Goal: Transaction & Acquisition: Purchase product/service

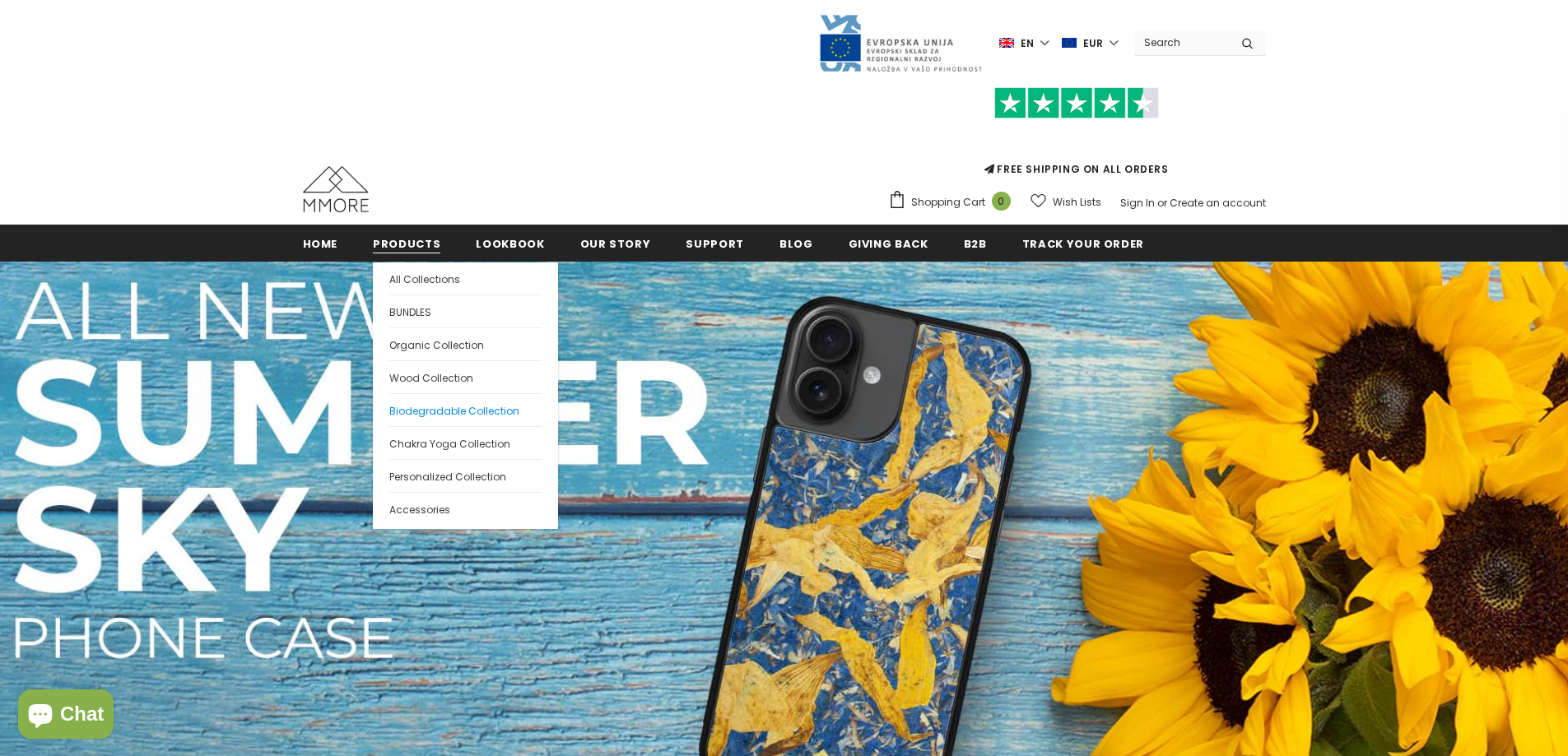
click at [428, 407] on span "Biodegradable Collection" at bounding box center [455, 411] width 131 height 14
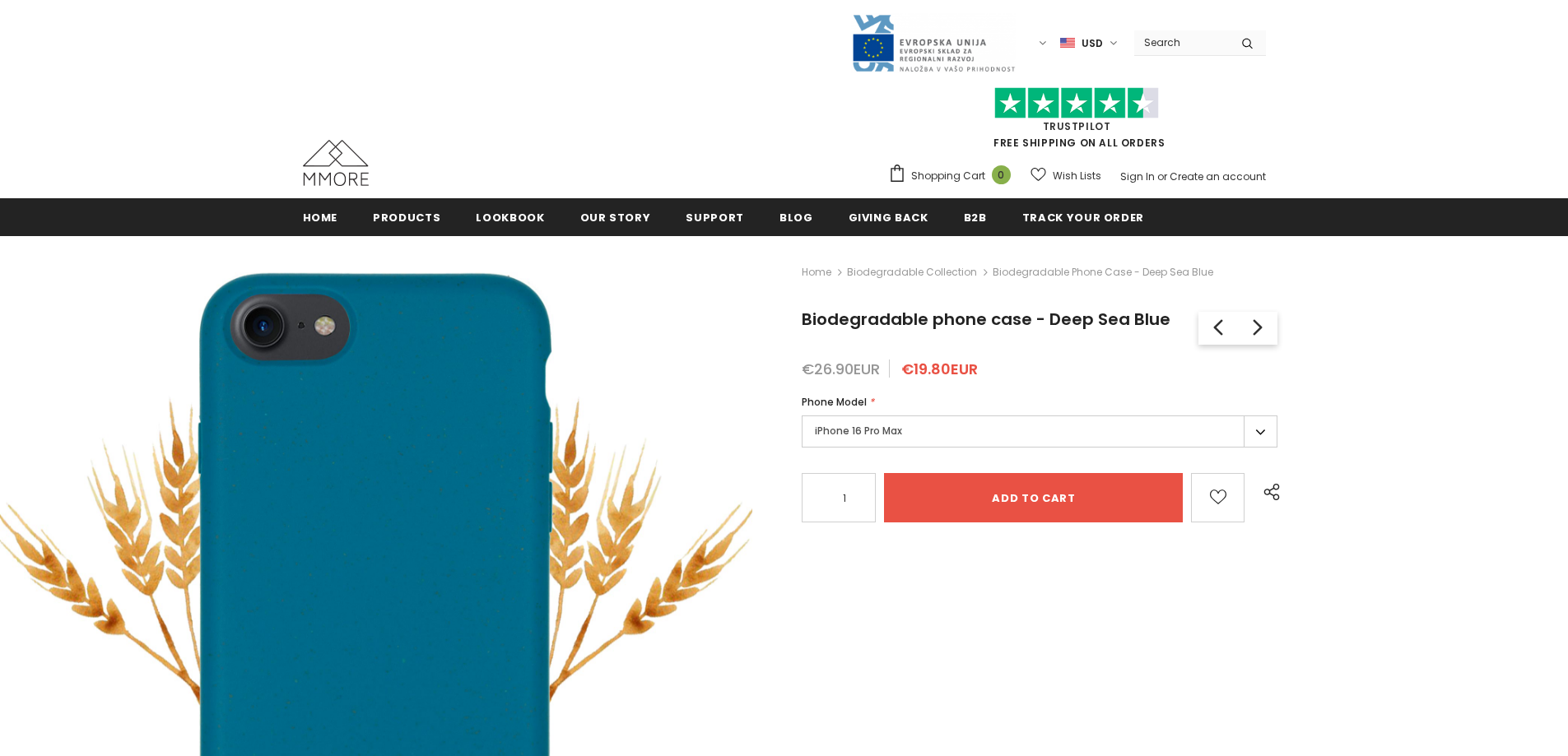
click at [915, 445] on label "iPhone 16 Pro Max" at bounding box center [1039, 431] width 476 height 32
click at [911, 440] on label "iPhone 16 Pro Max" at bounding box center [1039, 431] width 476 height 32
click at [905, 435] on label "iPhone 16 Pro Max" at bounding box center [1039, 431] width 476 height 32
click at [946, 432] on label "iPhone 16 Pro Max" at bounding box center [1039, 431] width 476 height 32
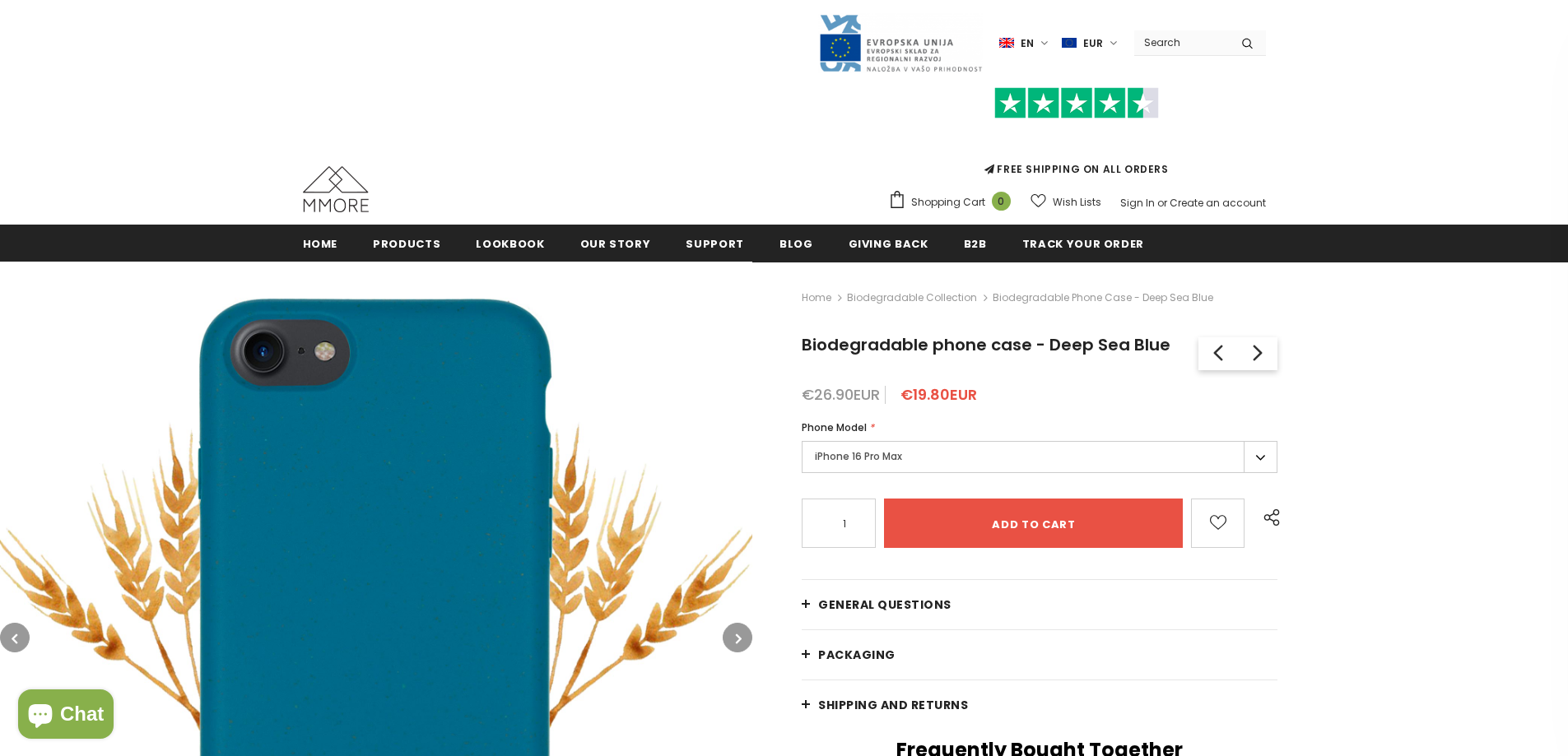
click at [949, 476] on div "iPhone 16 Pro Max iPhone 16 Pro Max iPhone 16 Plus iPhone 16 Pro iPhone 16 iPho…" at bounding box center [1039, 459] width 476 height 37
click at [942, 463] on label "iPhone 16 Pro Max" at bounding box center [1039, 457] width 476 height 32
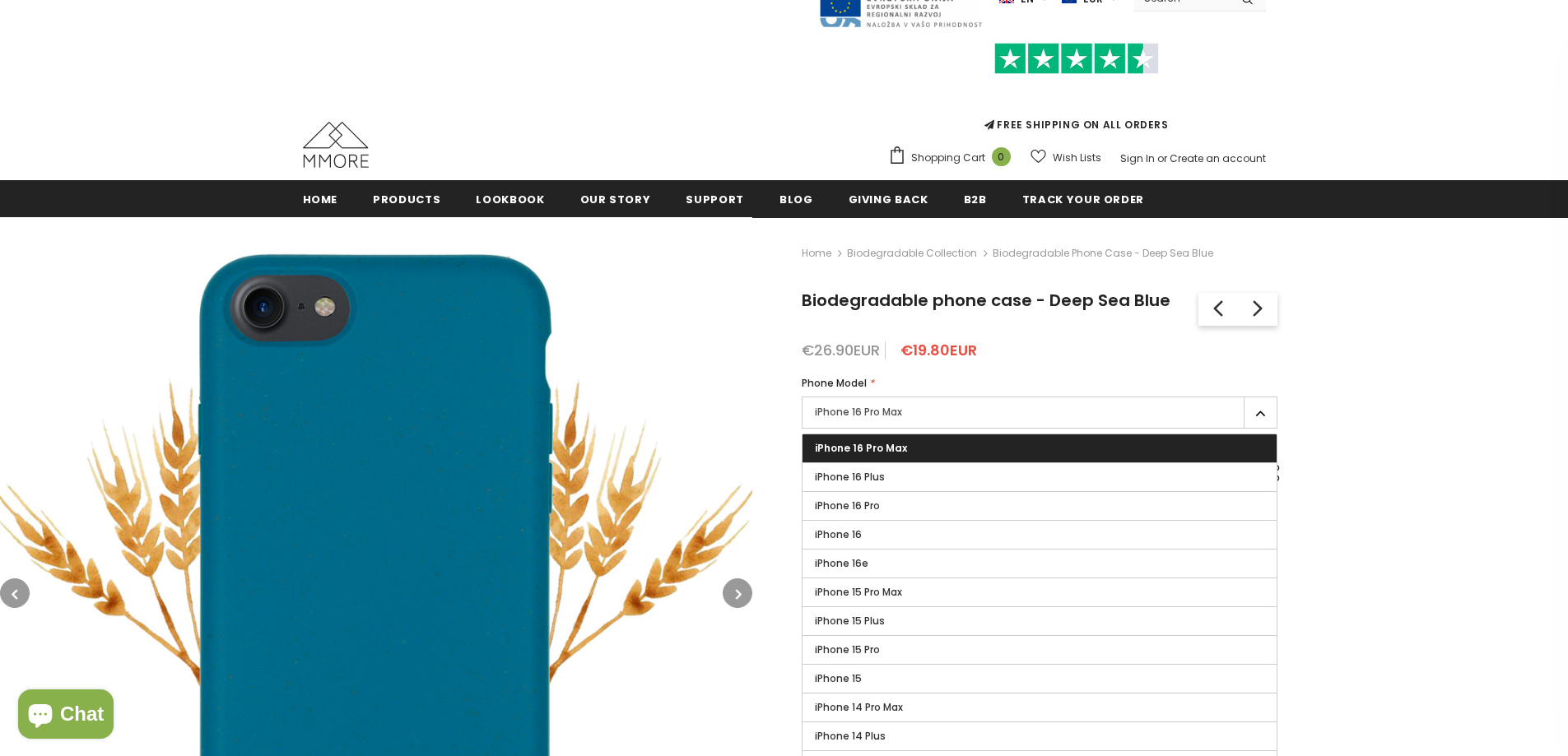
scroll to position [82, 0]
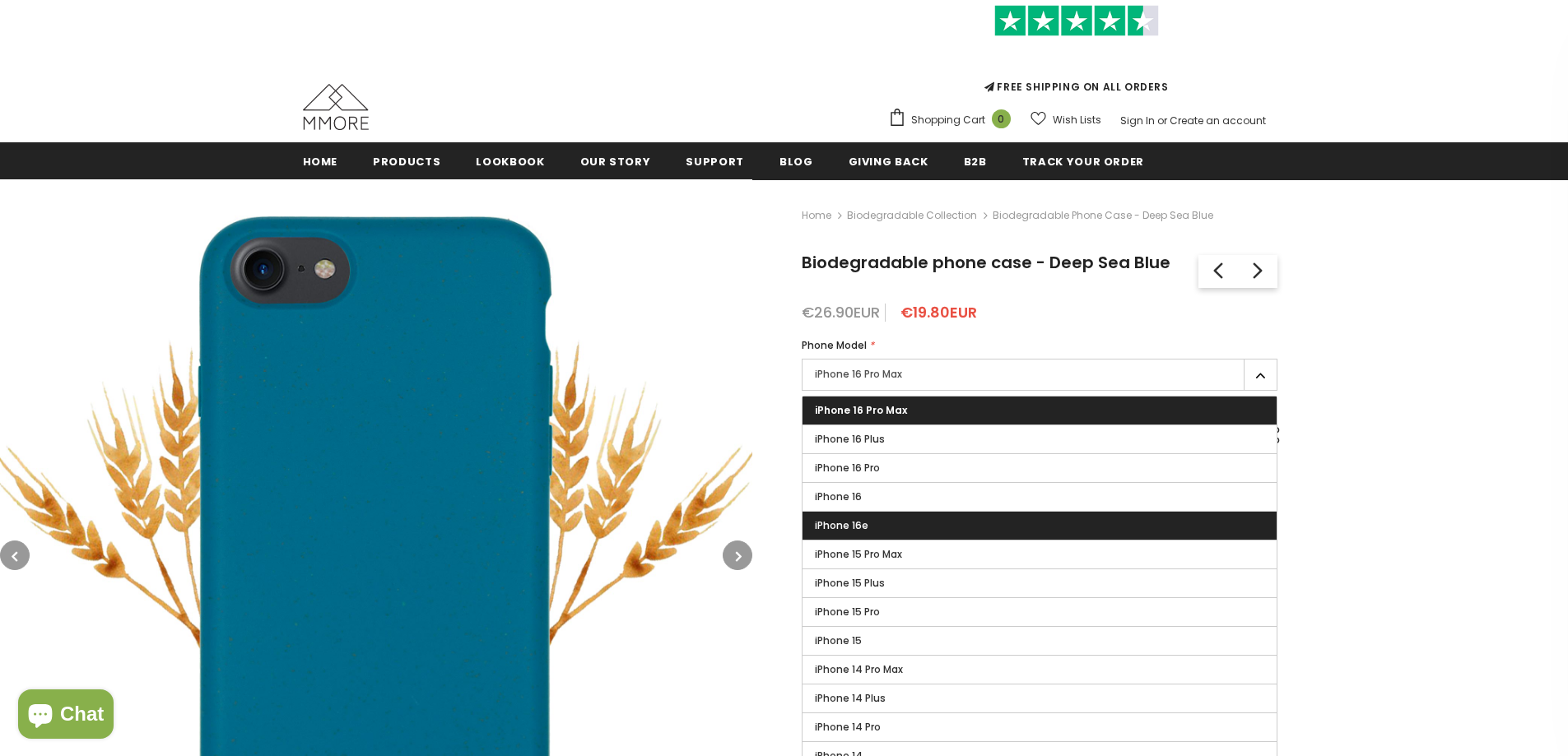
click at [888, 529] on label "iPhone 16e" at bounding box center [1040, 526] width 475 height 28
click at [0, 0] on input "iPhone 16e" at bounding box center [0, 0] width 0 height 0
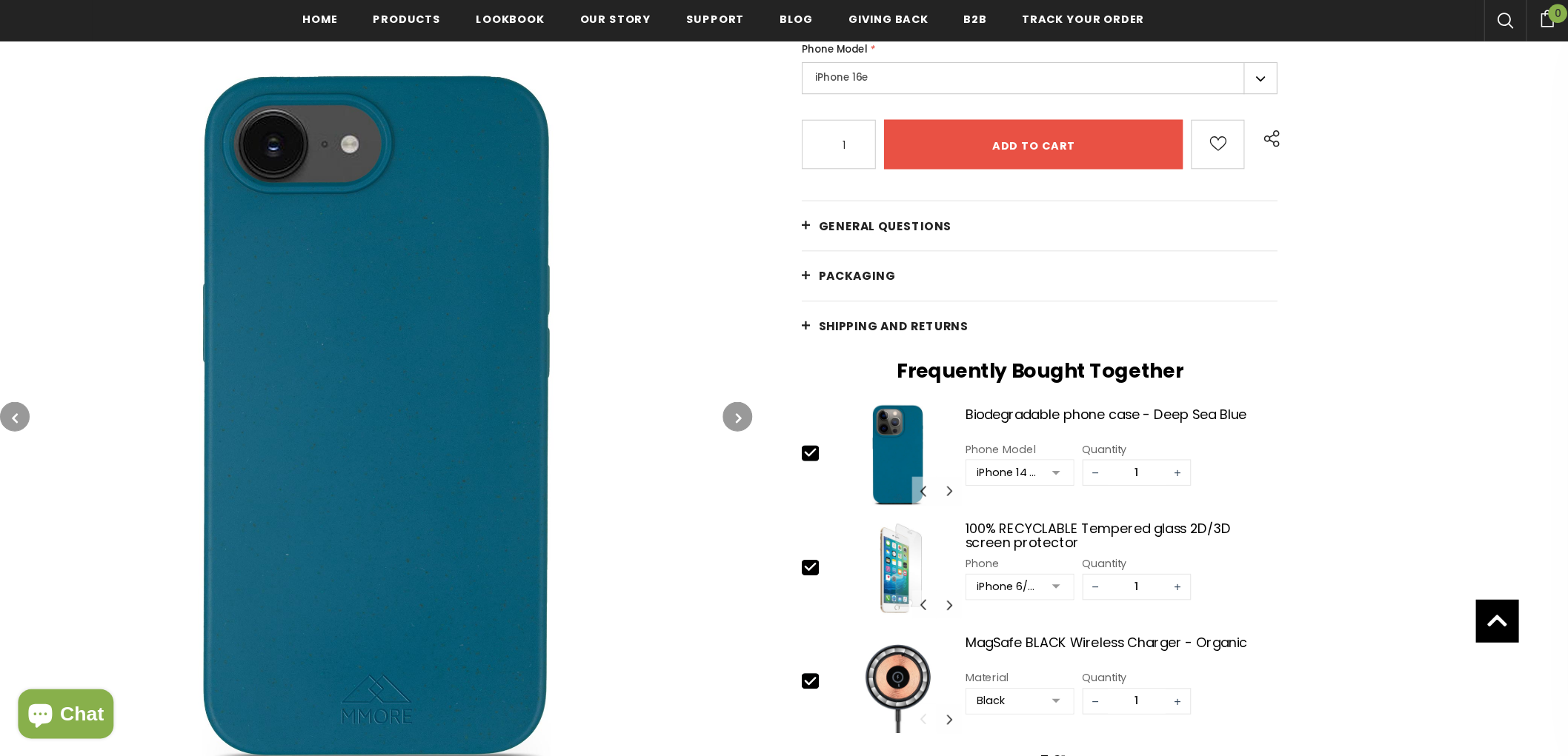
scroll to position [370, 0]
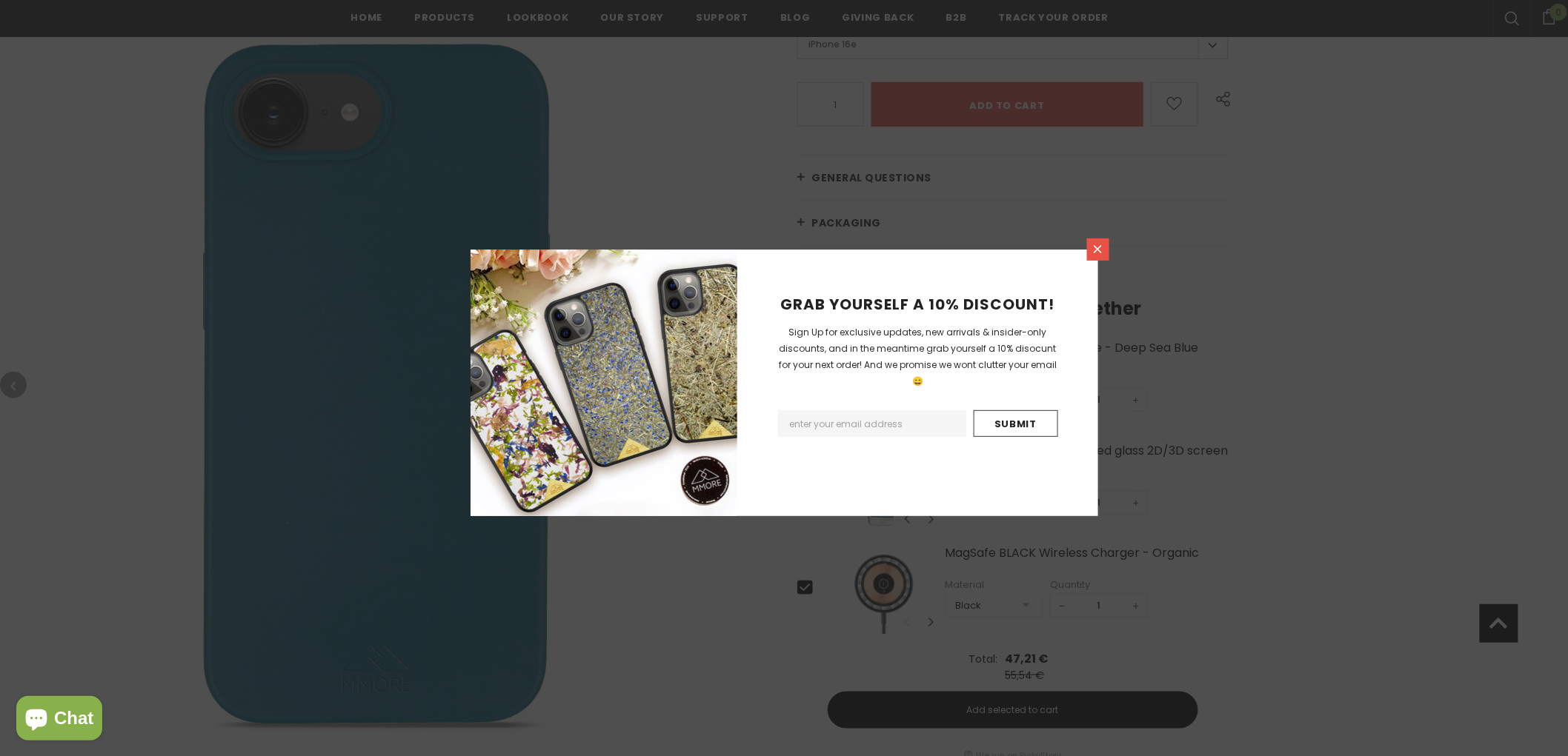
click at [1098, 253] on icon at bounding box center [1097, 249] width 12 height 12
